Goal: Book appointment/travel/reservation

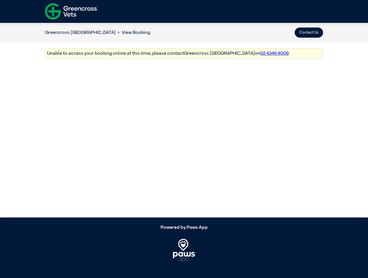
click at [309, 32] on button "Contact Us" at bounding box center [309, 33] width 28 height 10
